Goal: Task Accomplishment & Management: Complete application form

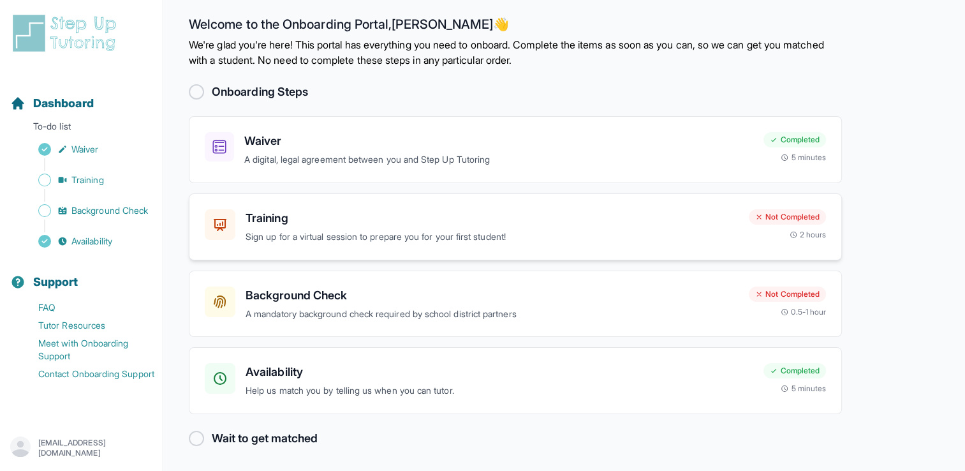
scroll to position [10, 0]
click at [43, 179] on span "Sidebar" at bounding box center [44, 179] width 13 height 13
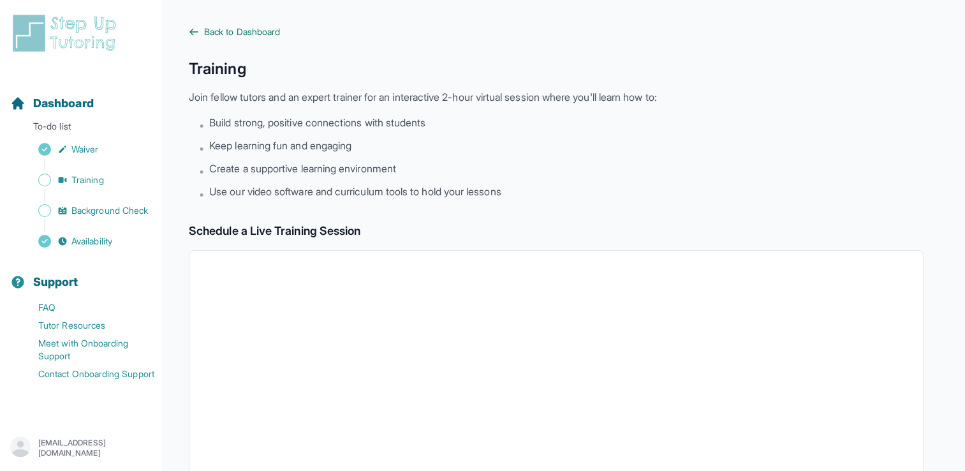
click at [218, 36] on span "Back to Dashboard" at bounding box center [242, 32] width 76 height 13
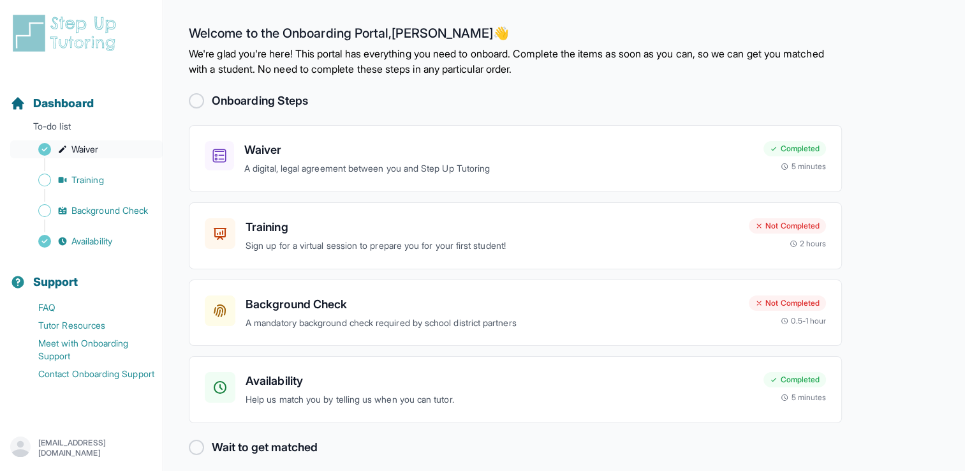
click at [69, 152] on link "Waiver" at bounding box center [86, 149] width 152 height 18
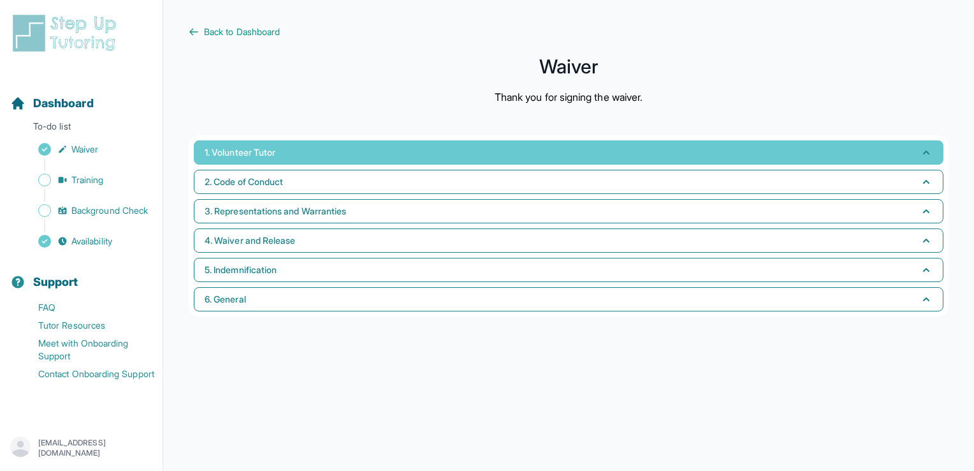
click at [240, 159] on button "1. Volunteer Tutor" at bounding box center [569, 152] width 750 height 24
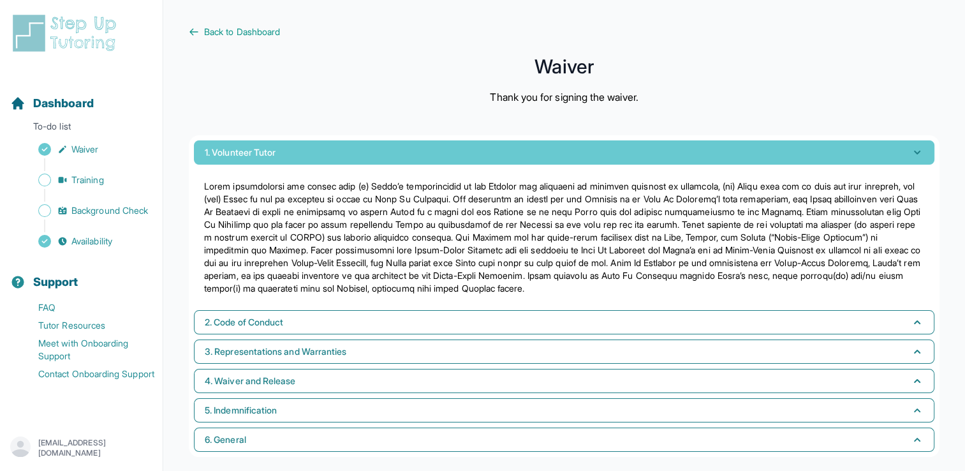
click at [240, 159] on button "1. Volunteer Tutor" at bounding box center [564, 152] width 740 height 24
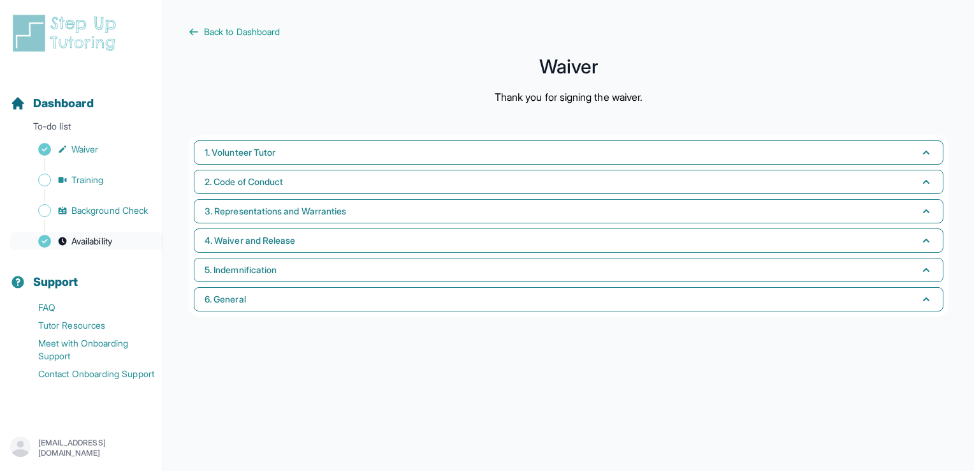
click at [94, 238] on span "Availability" at bounding box center [91, 241] width 41 height 13
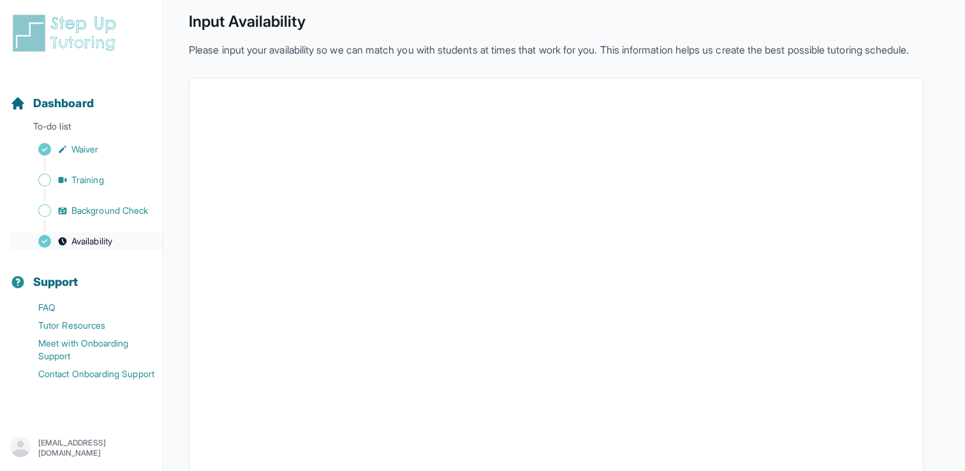
scroll to position [40, 0]
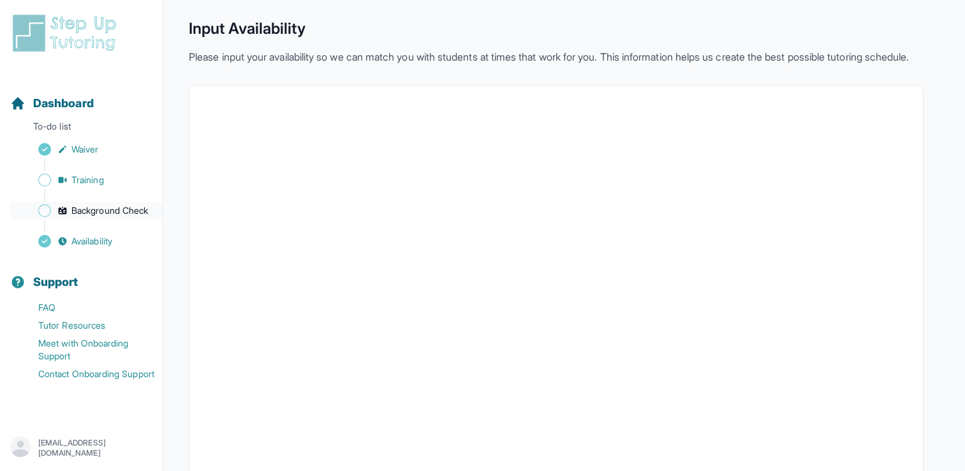
click at [50, 211] on span "Sidebar" at bounding box center [44, 210] width 13 height 13
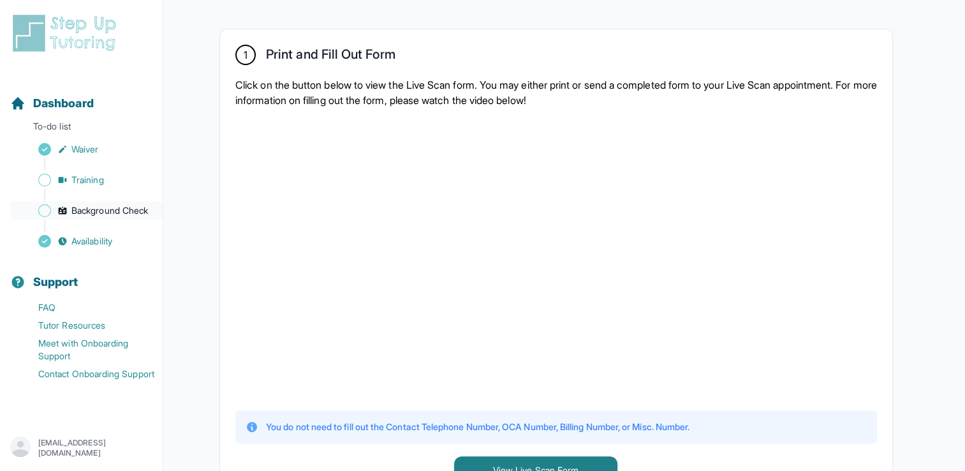
scroll to position [230, 0]
click at [47, 186] on link "Training" at bounding box center [86, 180] width 152 height 18
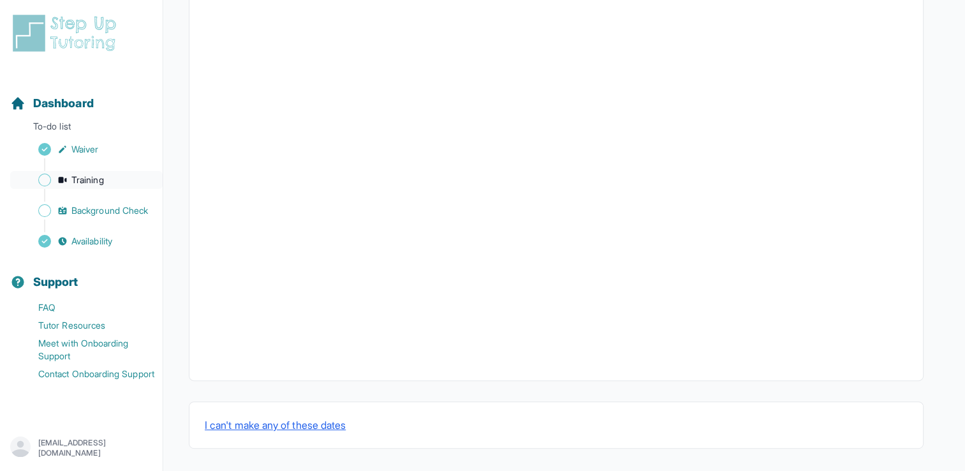
scroll to position [426, 0]
click at [245, 417] on button "I can't make any of these dates" at bounding box center [275, 422] width 141 height 15
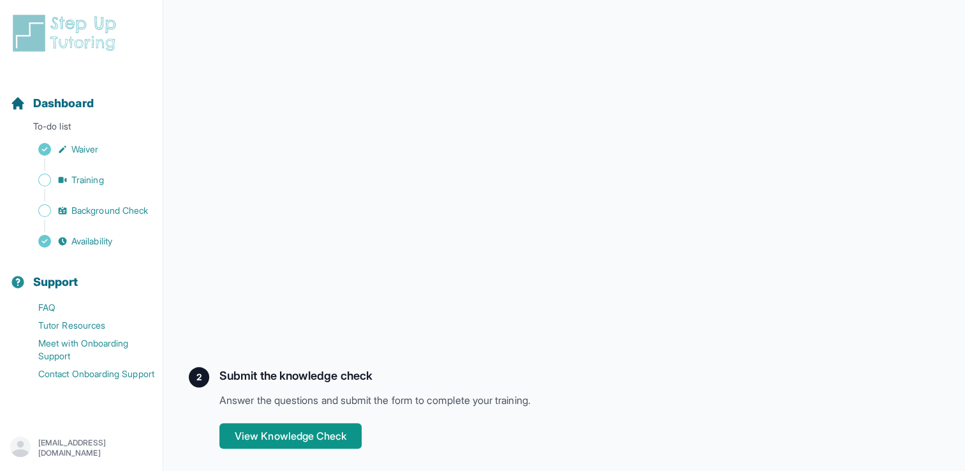
scroll to position [332, 0]
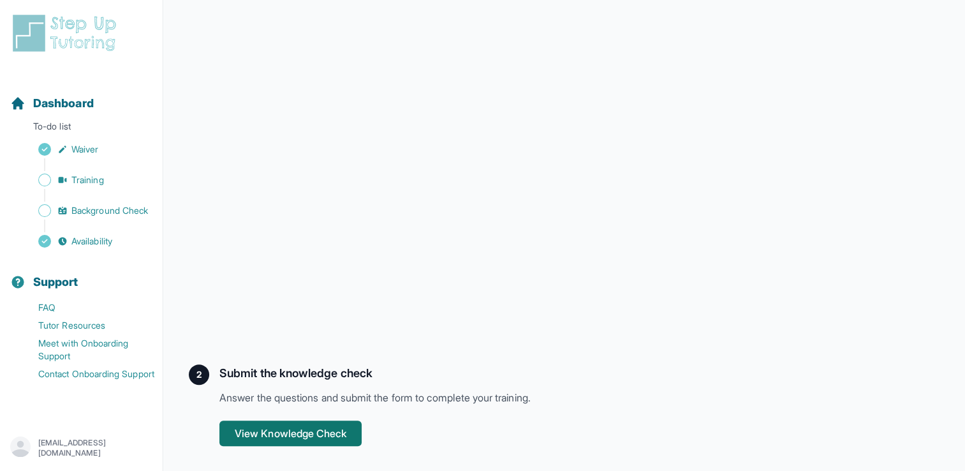
click at [249, 427] on button "View Knowledge Check" at bounding box center [290, 433] width 142 height 26
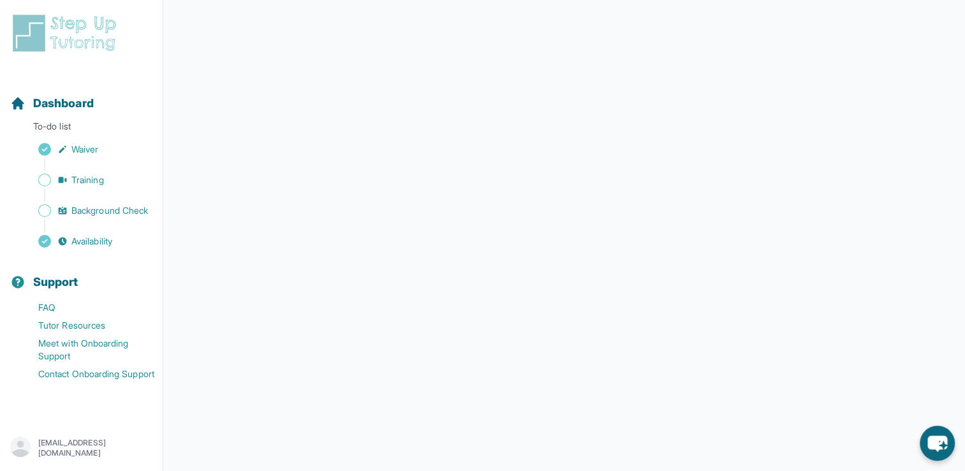
scroll to position [207, 0]
